Goal: Transaction & Acquisition: Register for event/course

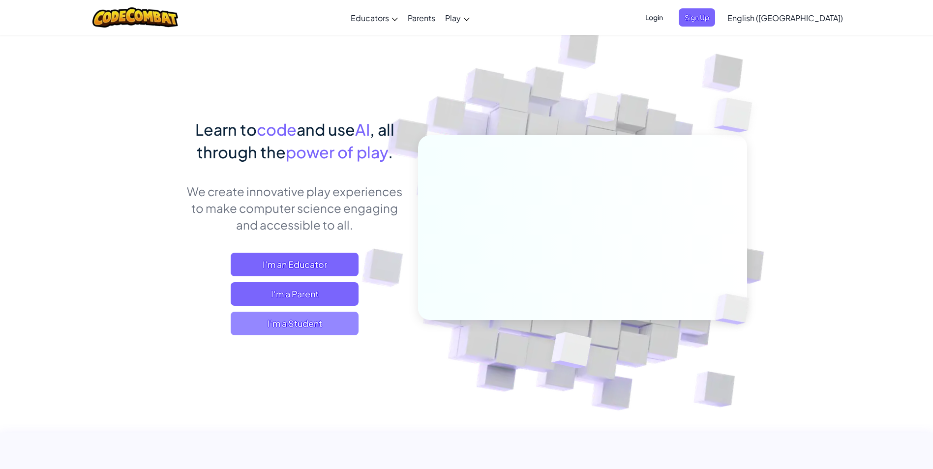
click at [286, 330] on span "I'm a Student" at bounding box center [295, 324] width 128 height 24
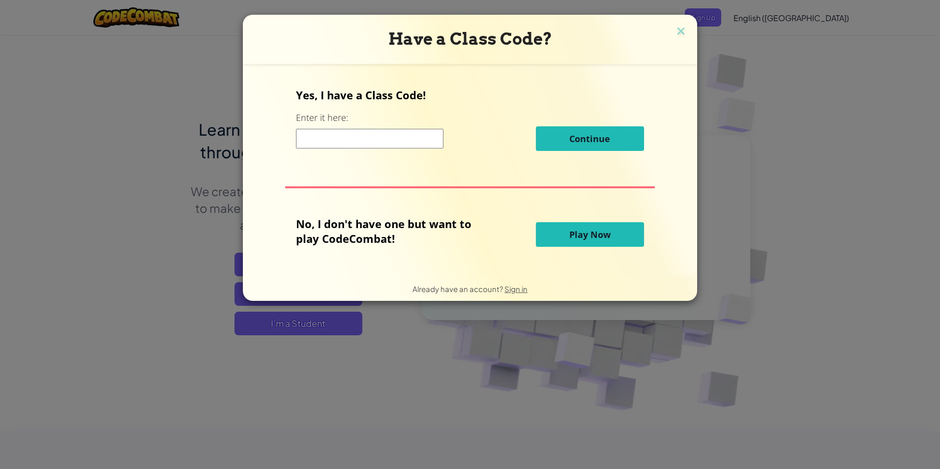
click at [397, 127] on div "Continue" at bounding box center [470, 138] width 348 height 25
click at [385, 144] on input at bounding box center [370, 139] width 148 height 20
type input "jobsicktree"
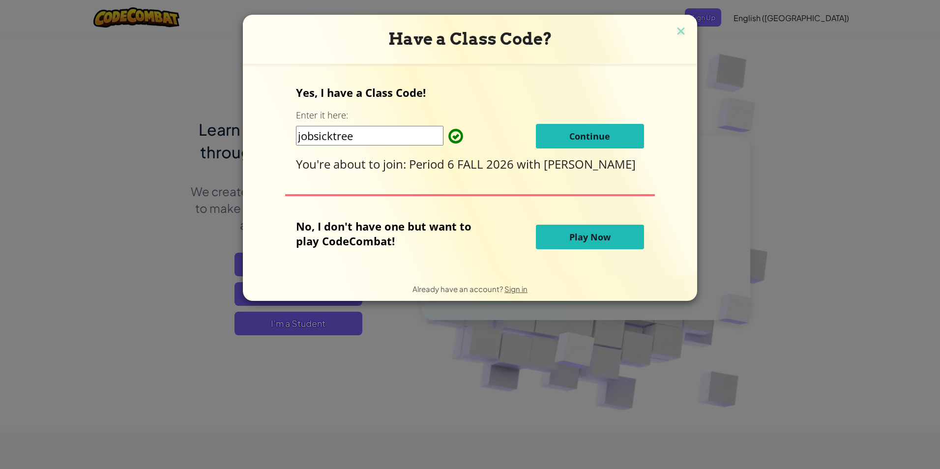
click at [588, 134] on span "Continue" at bounding box center [589, 136] width 41 height 12
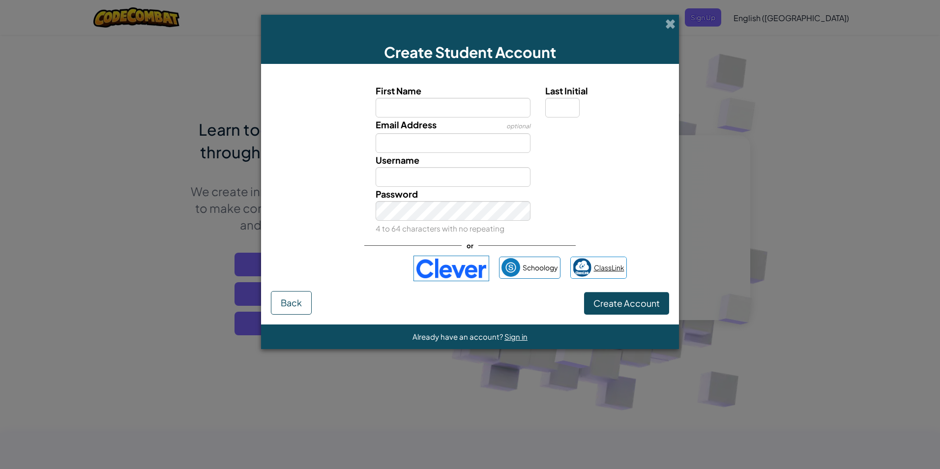
click at [610, 260] on link "ClassLink" at bounding box center [598, 268] width 57 height 22
click at [586, 262] on img at bounding box center [582, 267] width 19 height 19
click at [511, 335] on span "Sign in" at bounding box center [516, 336] width 23 height 9
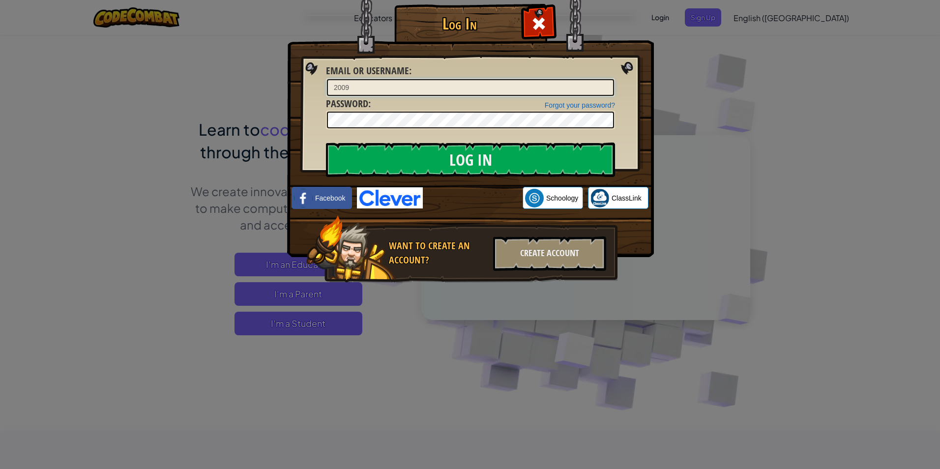
type input "[EMAIL_ADDRESS][DOMAIN_NAME]"
click at [629, 191] on link "ClassLink" at bounding box center [618, 198] width 60 height 22
click at [393, 110] on div "Forgot your password? Password :" at bounding box center [470, 113] width 289 height 33
click at [377, 161] on input "Log In" at bounding box center [470, 160] width 289 height 34
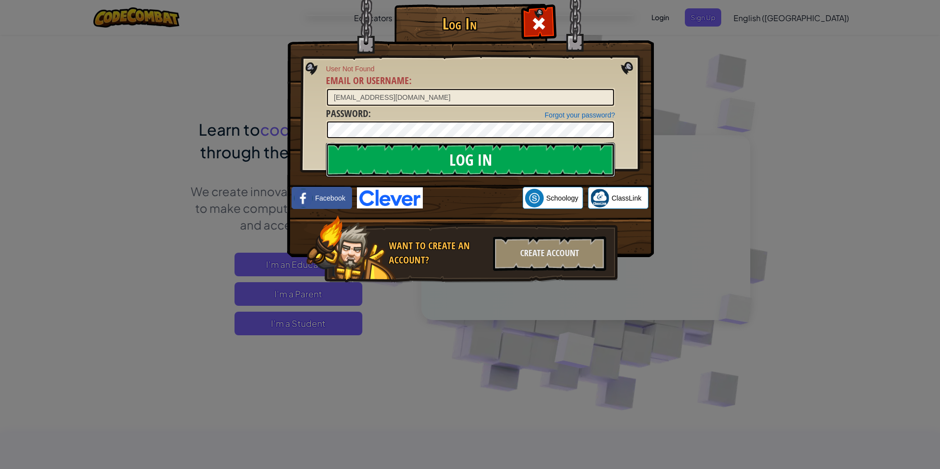
click at [471, 146] on input "Log In" at bounding box center [470, 160] width 289 height 34
click at [606, 192] on img at bounding box center [600, 198] width 19 height 19
click at [541, 262] on div "Create Account" at bounding box center [549, 254] width 113 height 34
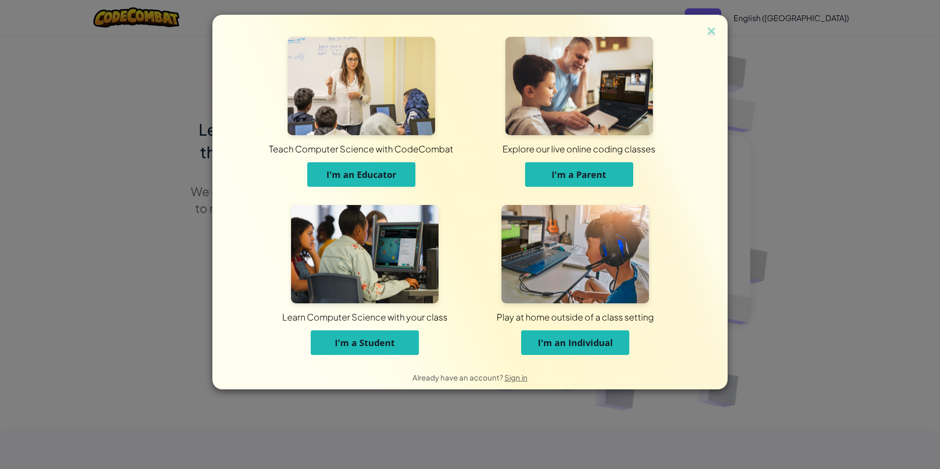
click at [364, 346] on span "I'm a Student" at bounding box center [365, 343] width 60 height 12
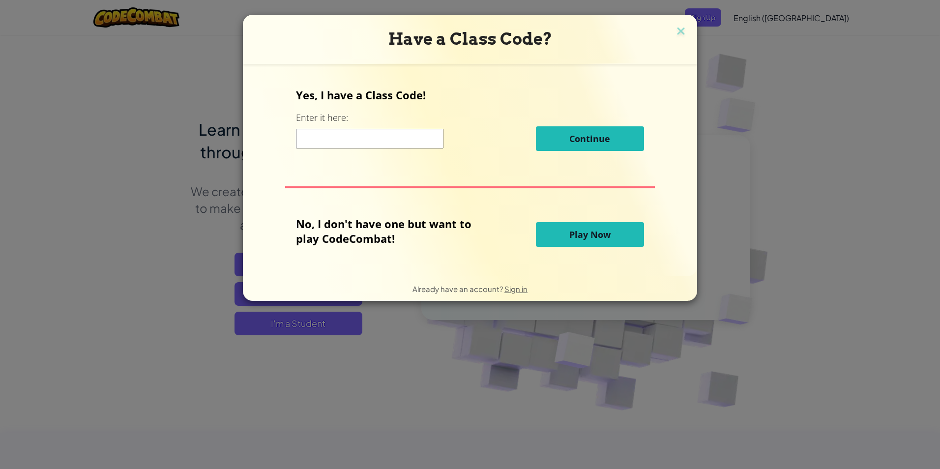
click at [404, 142] on input at bounding box center [370, 139] width 148 height 20
type input "jobsicktree"
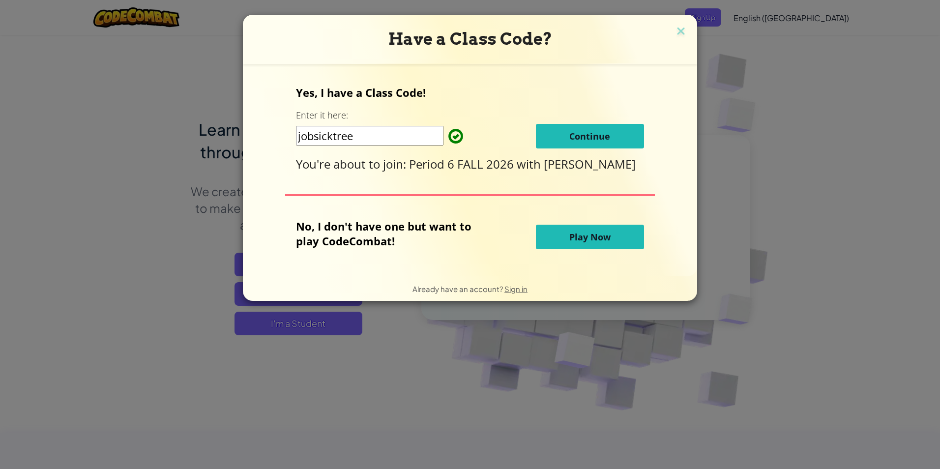
click at [599, 139] on span "Continue" at bounding box center [589, 136] width 41 height 12
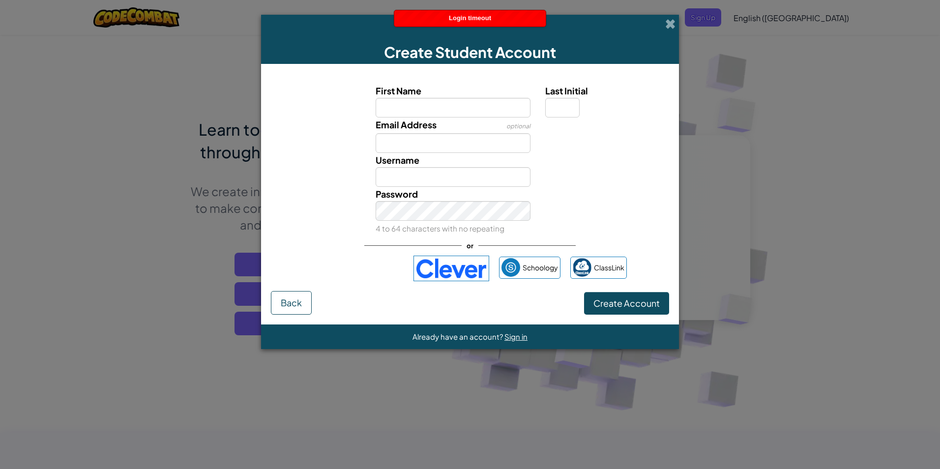
drag, startPoint x: 665, startPoint y: 23, endPoint x: 692, endPoint y: 7, distance: 31.7
click at [665, 23] on div "Create Student Account" at bounding box center [470, 39] width 418 height 49
